Goal: Check status

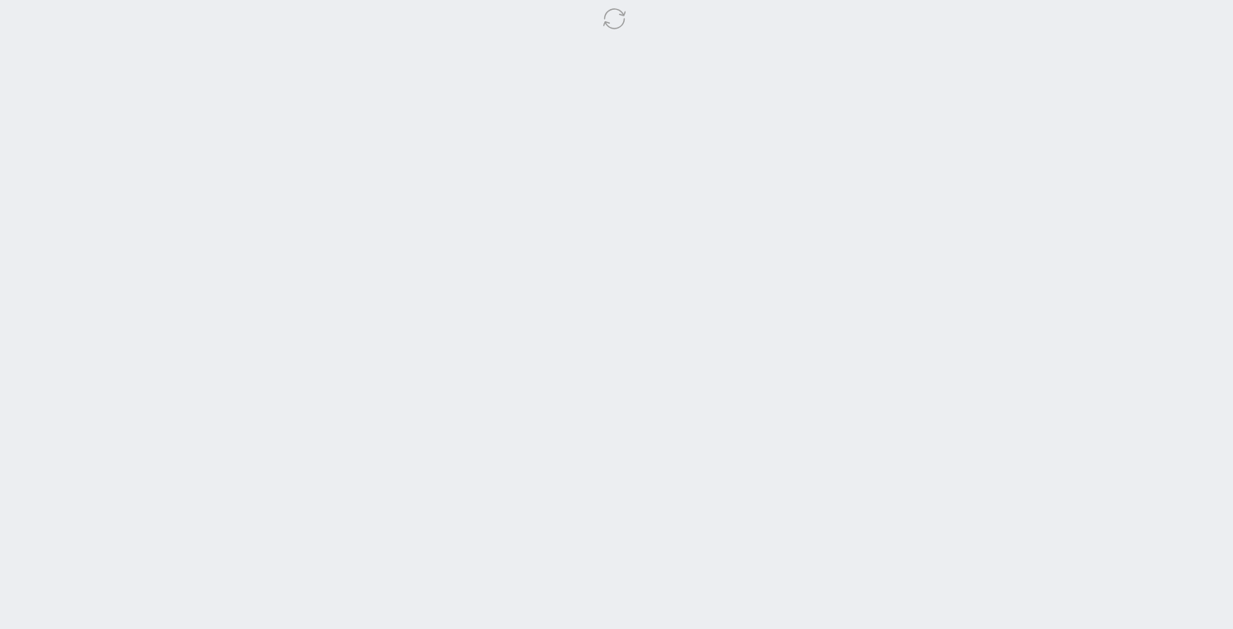
click at [615, 27] on icon at bounding box center [614, 19] width 26 height 26
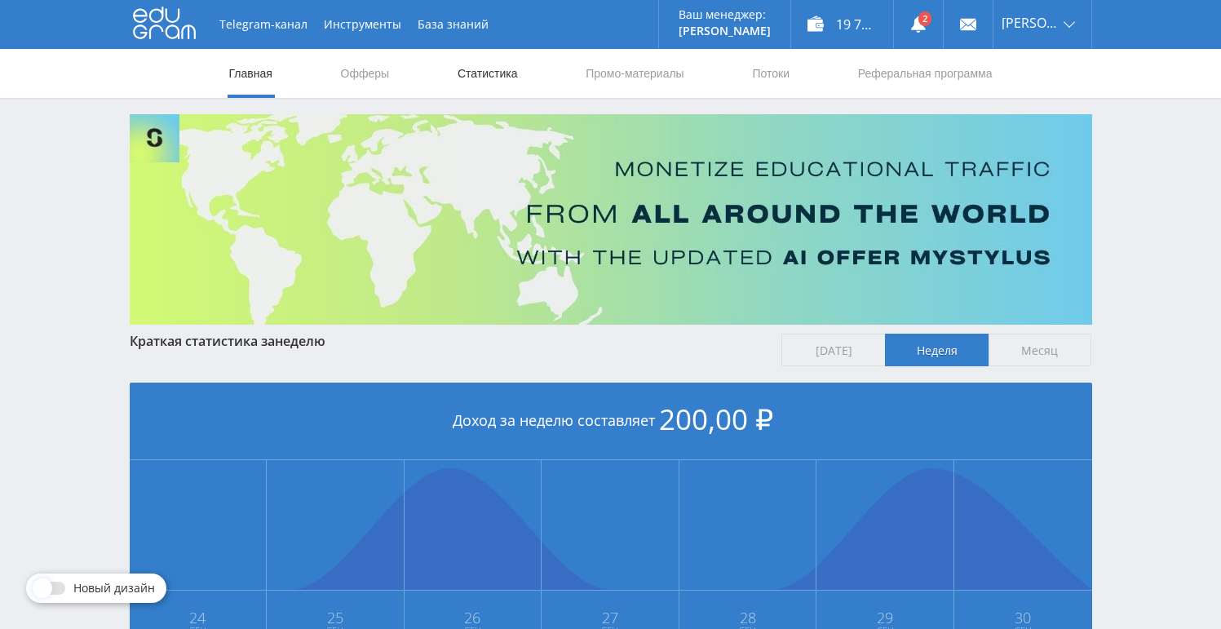
click at [497, 79] on link "Статистика" at bounding box center [488, 73] width 64 height 49
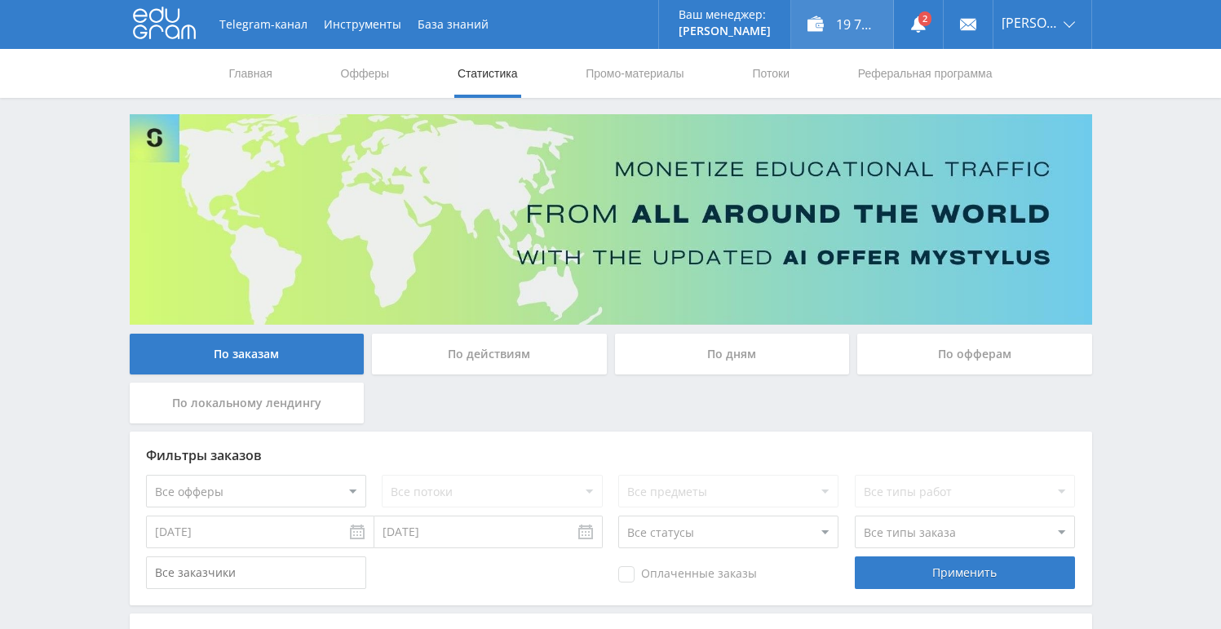
click at [856, 40] on div "19 792,00 ₽" at bounding box center [842, 24] width 102 height 49
